Goal: Register for event/course

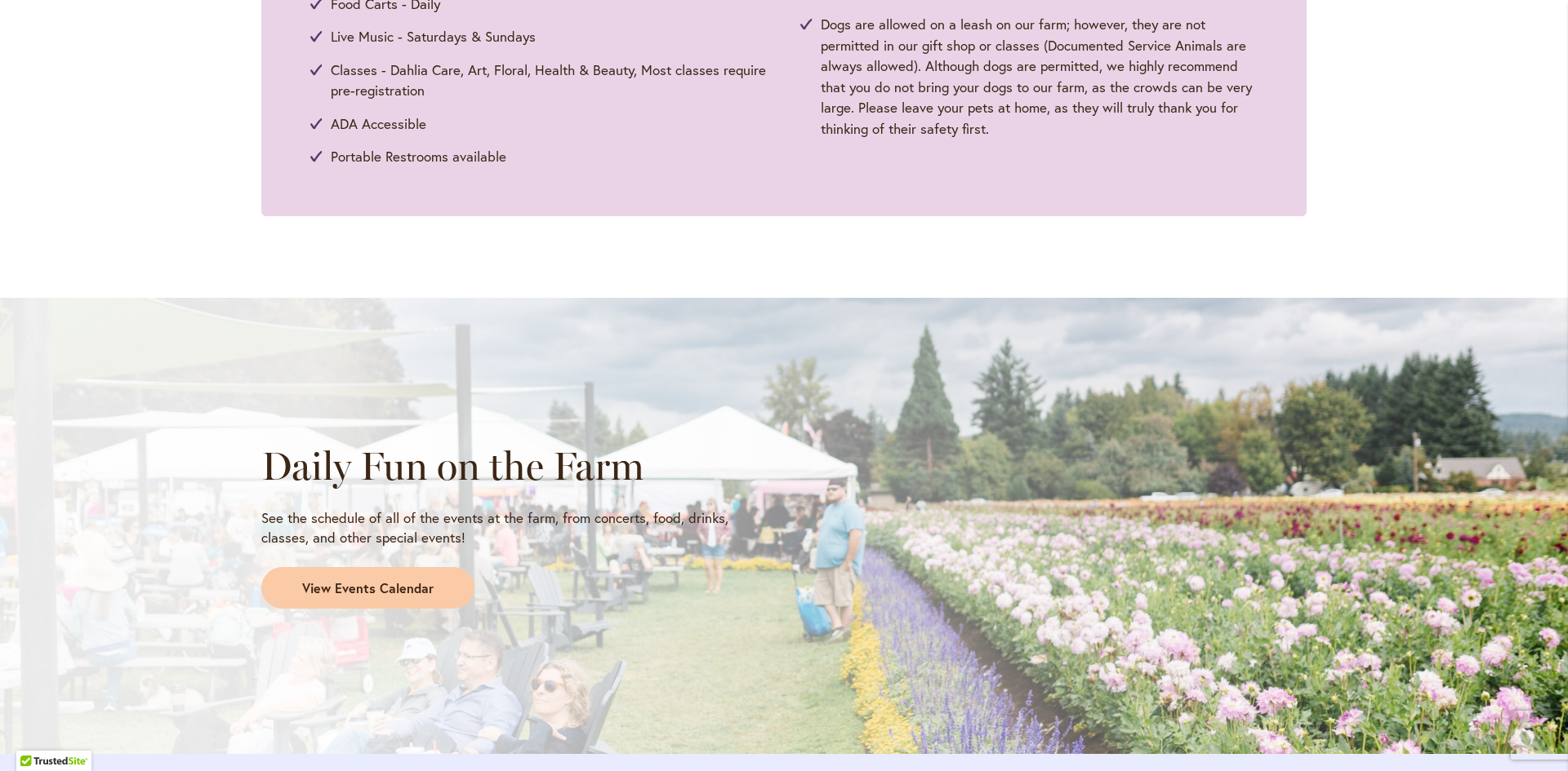
scroll to position [1224, 0]
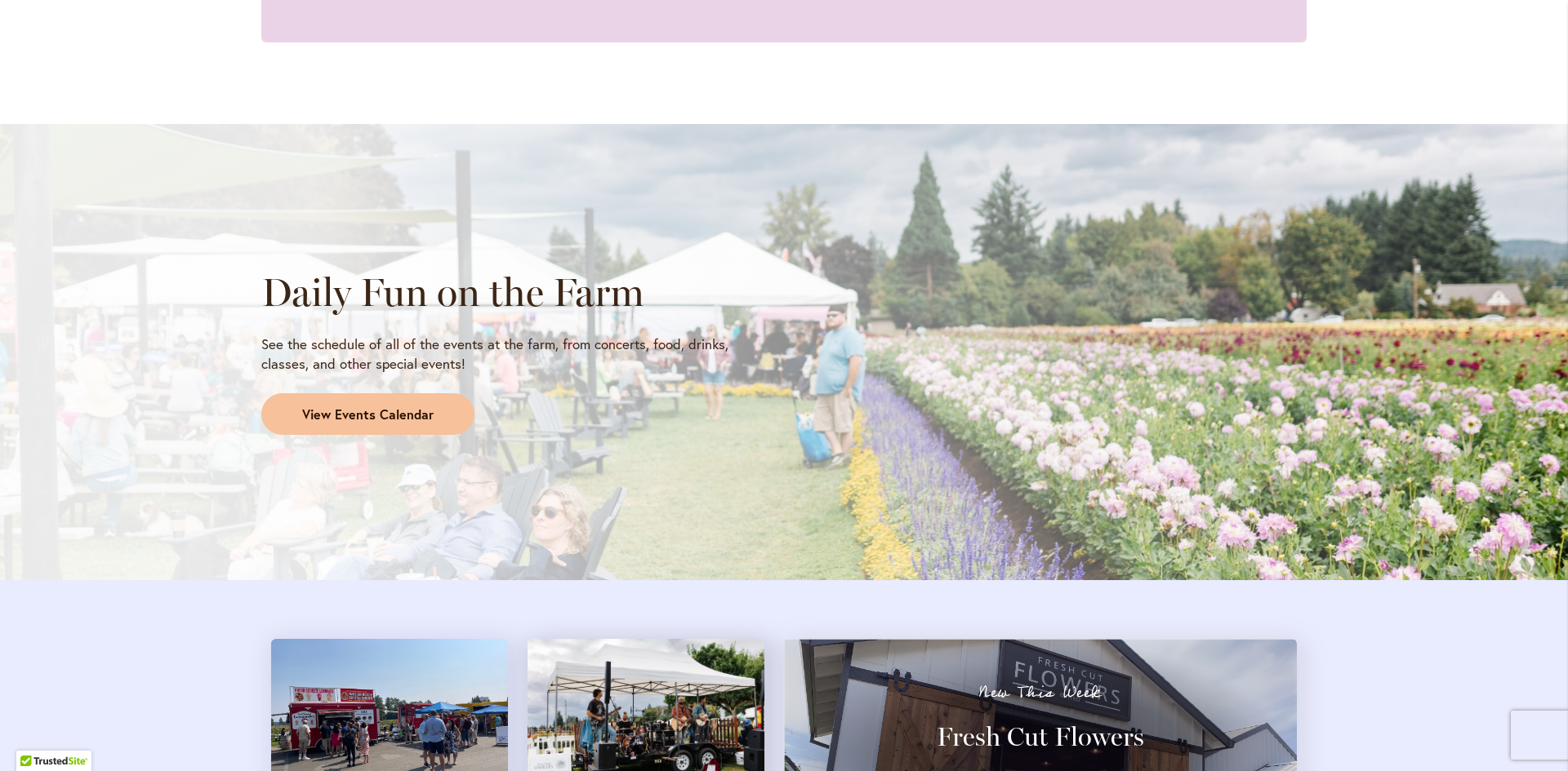
click at [360, 421] on span "View Events Calendar" at bounding box center [367, 415] width 131 height 18
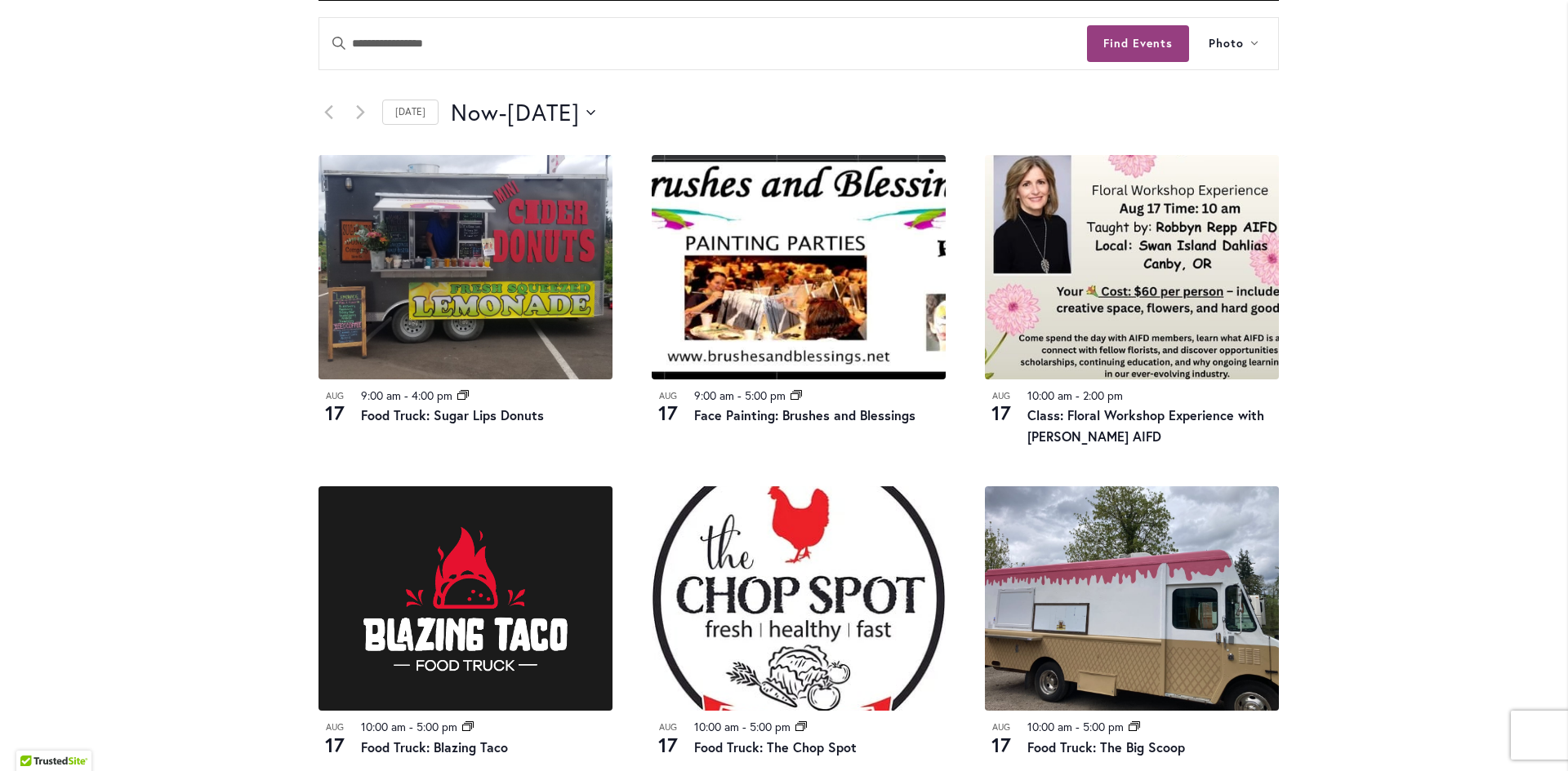
scroll to position [765, 0]
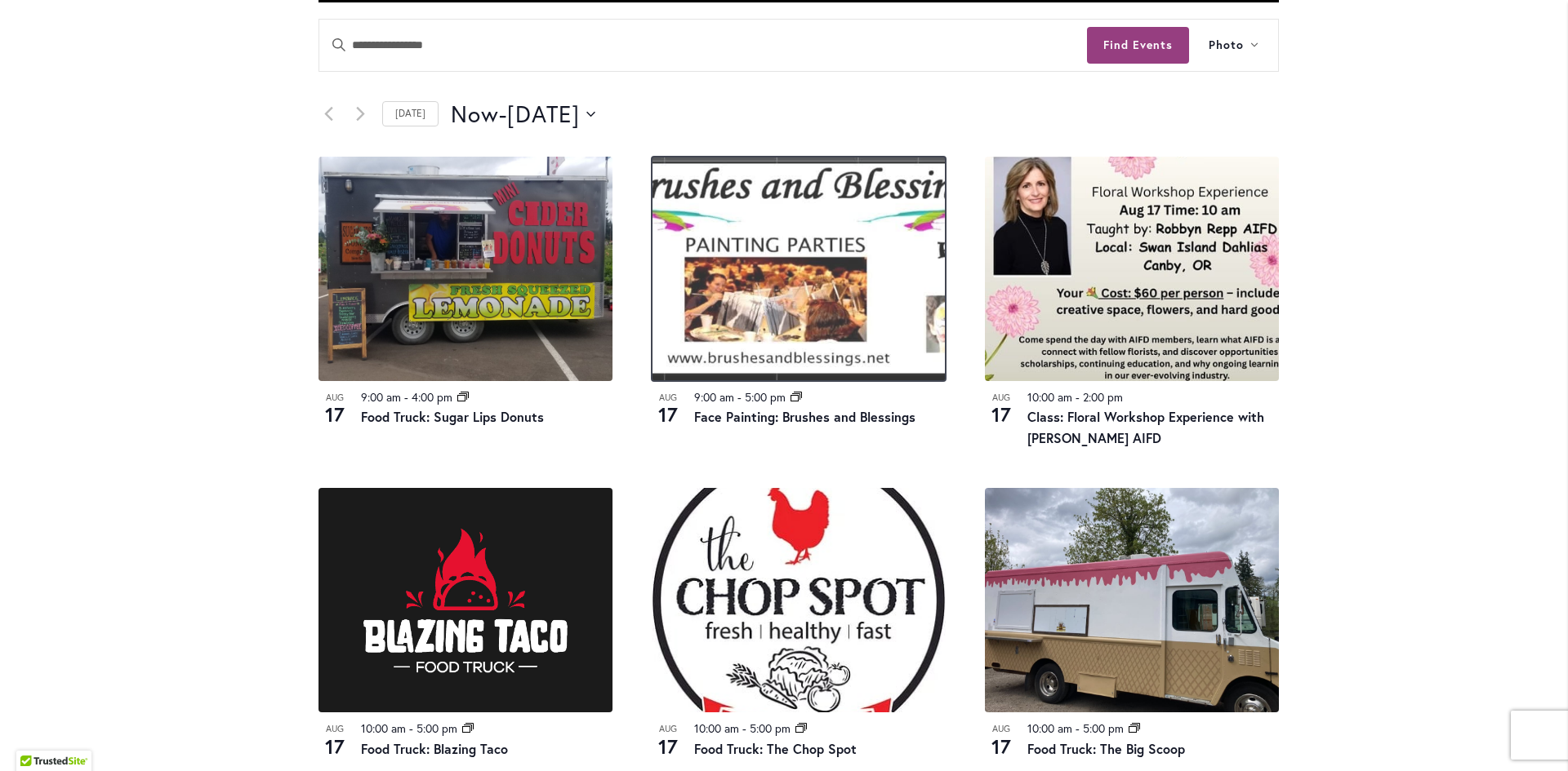
click at [814, 304] on img at bounding box center [798, 268] width 294 height 224
